Goal: Transaction & Acquisition: Purchase product/service

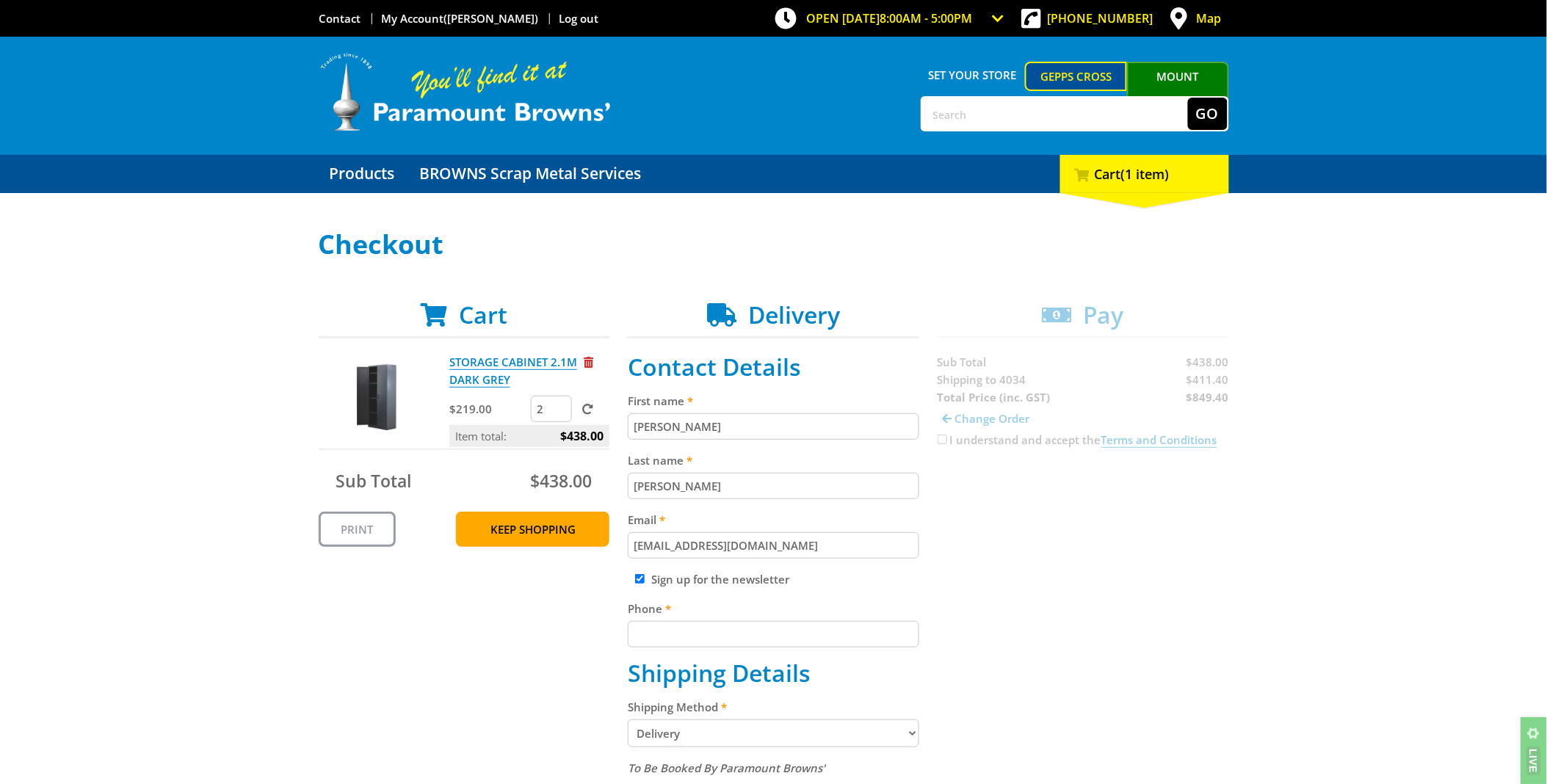
drag, startPoint x: 550, startPoint y: 406, endPoint x: 507, endPoint y: 414, distance: 43.7
click at [507, 414] on div "$219.00 2" at bounding box center [529, 410] width 160 height 30
type input "8"
click at [586, 404] on span at bounding box center [587, 409] width 11 height 11
click at [0, 0] on input "submit" at bounding box center [0, 0] width 0 height 0
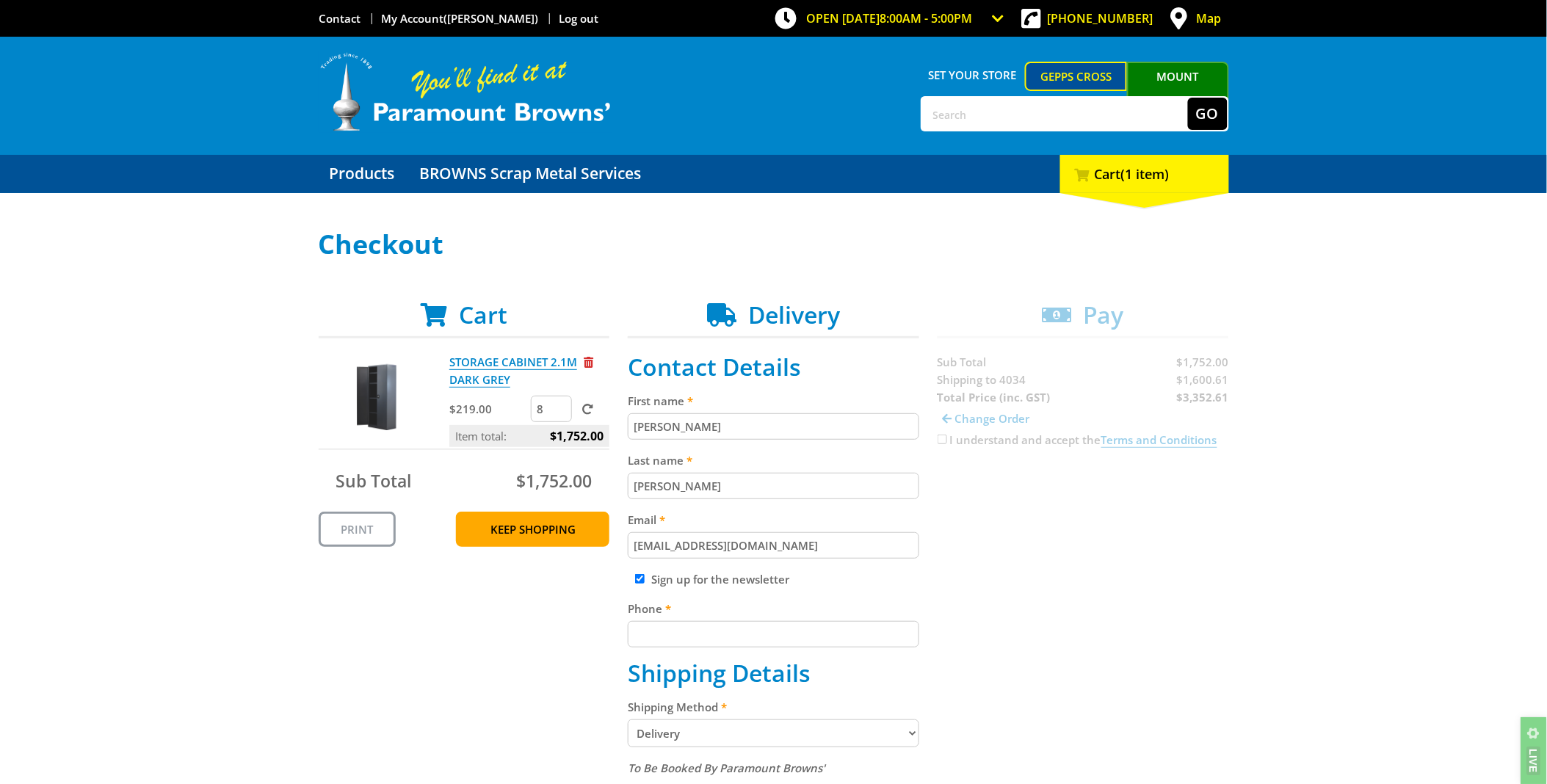
click at [945, 107] on input "text" at bounding box center [1055, 114] width 266 height 32
type input "pull start"
click at [1188, 98] on button "Go" at bounding box center [1207, 114] width 40 height 32
